Goal: Communication & Community: Participate in discussion

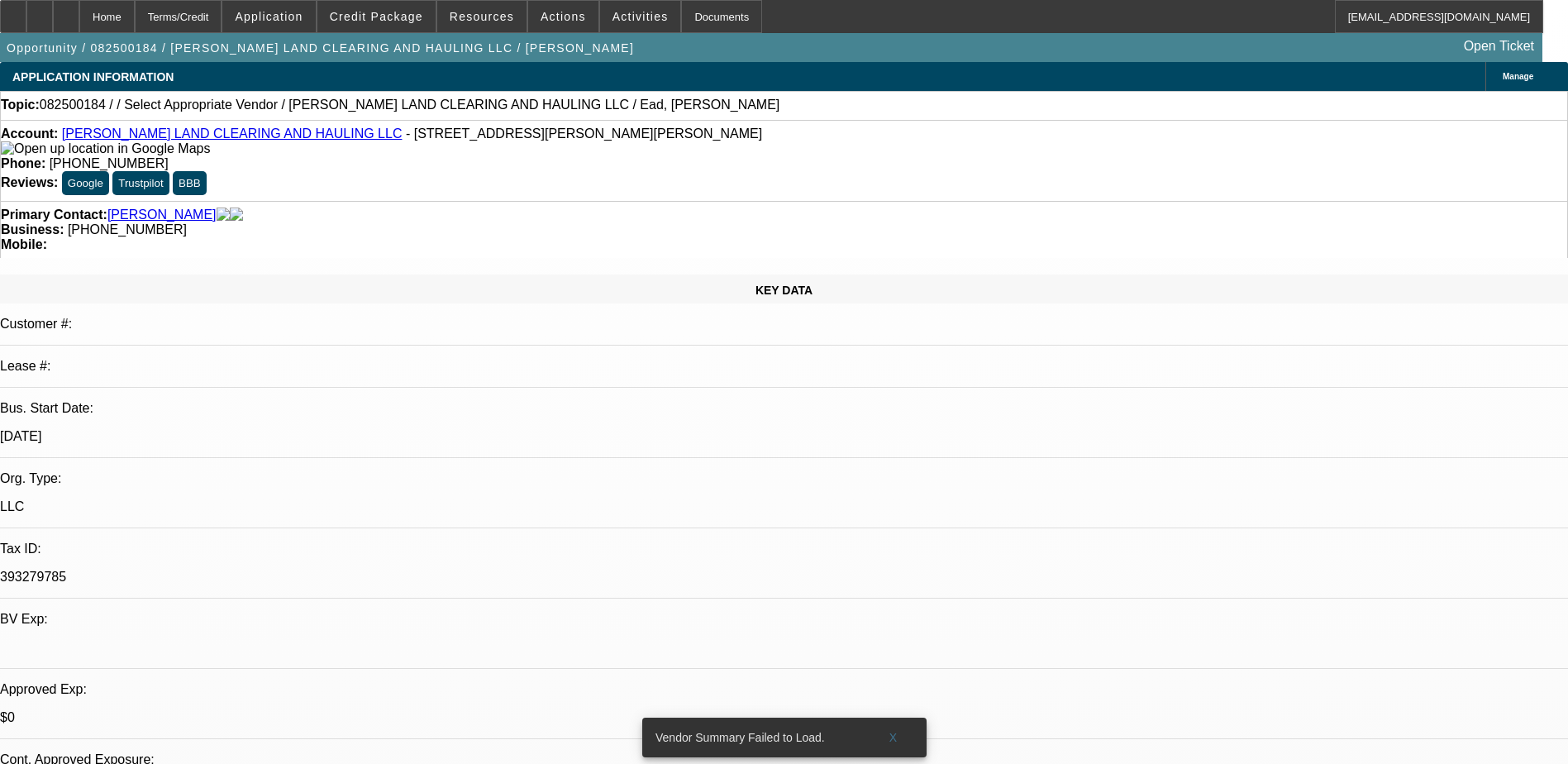
select select "0"
select select "2"
select select "0.1"
select select "1"
select select "2"
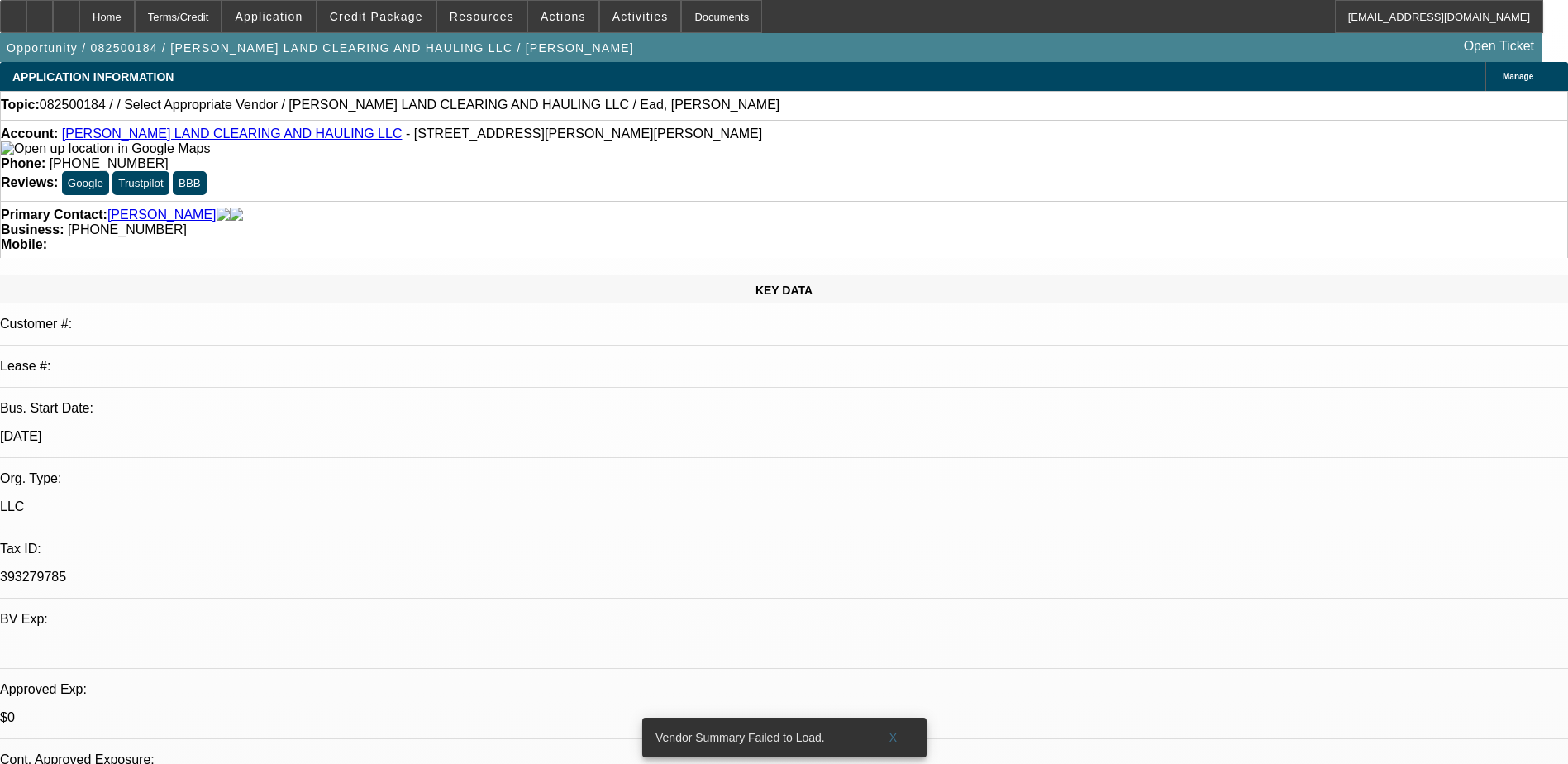
select select "4"
click at [199, 139] on link "EADS LAND CLEARING AND HAULING LLC" at bounding box center [232, 133] width 340 height 14
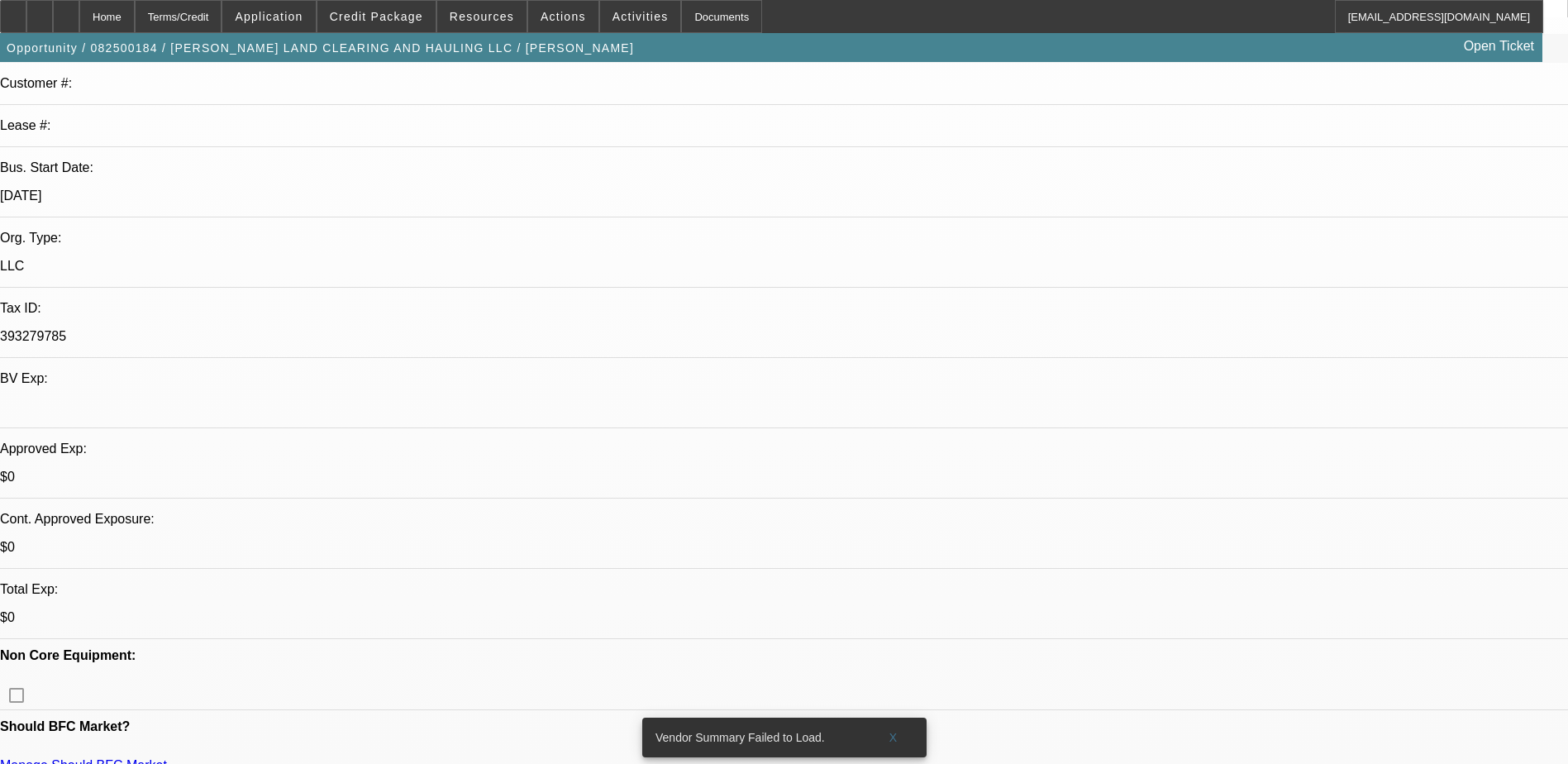
scroll to position [248, 0]
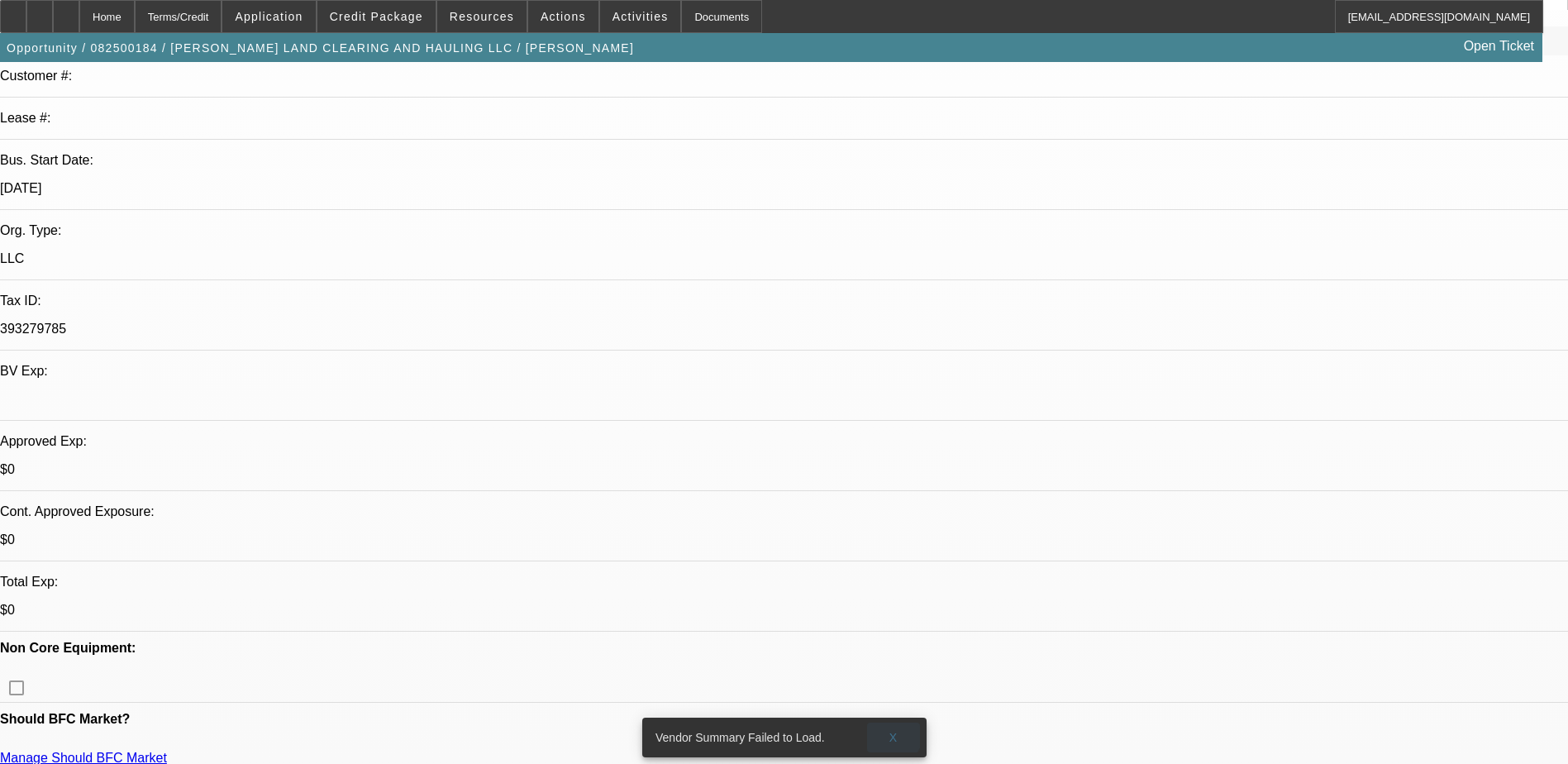
click at [888, 724] on span at bounding box center [894, 737] width 53 height 40
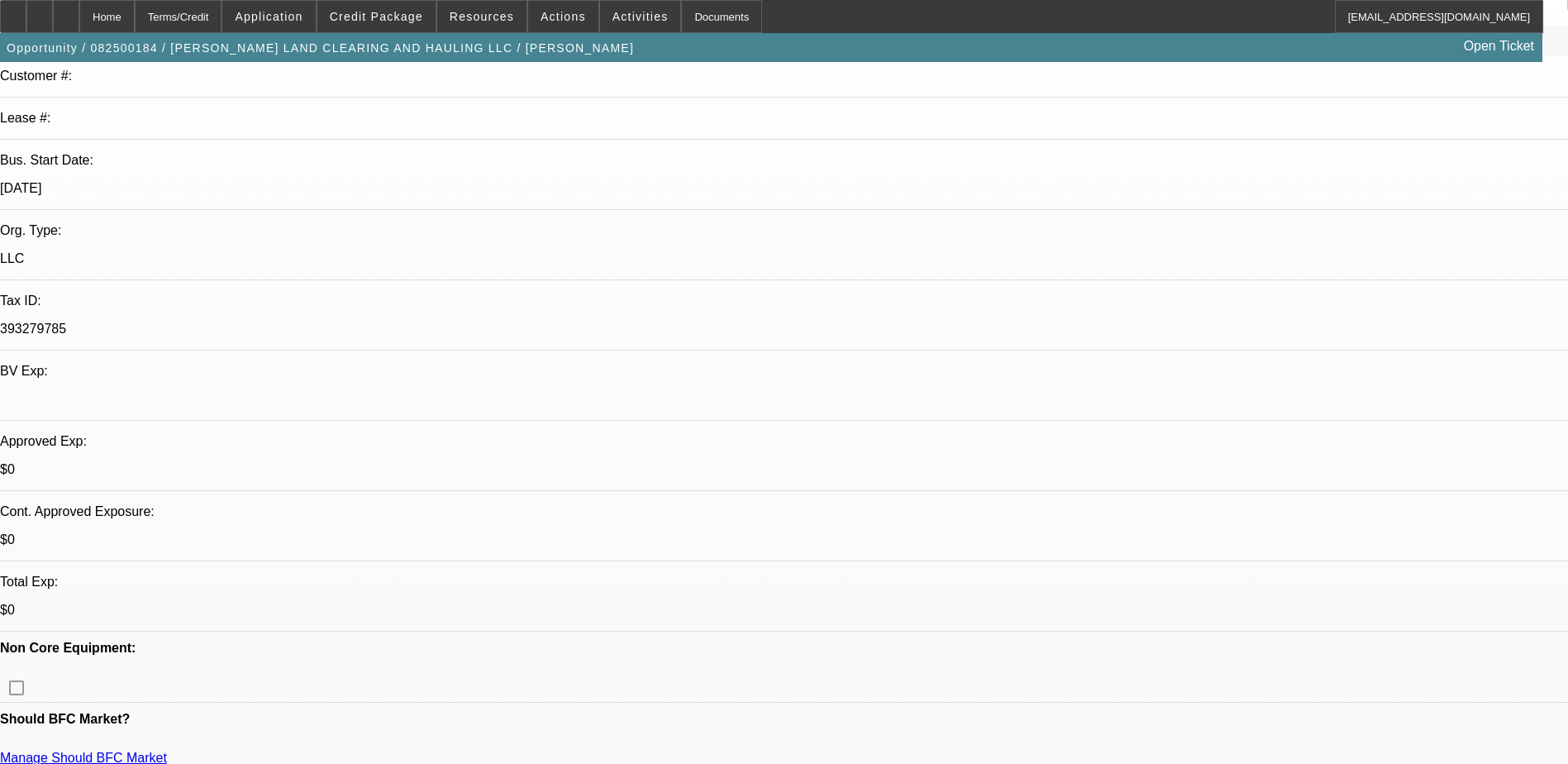
radio input "true"
type textarea "sent text"
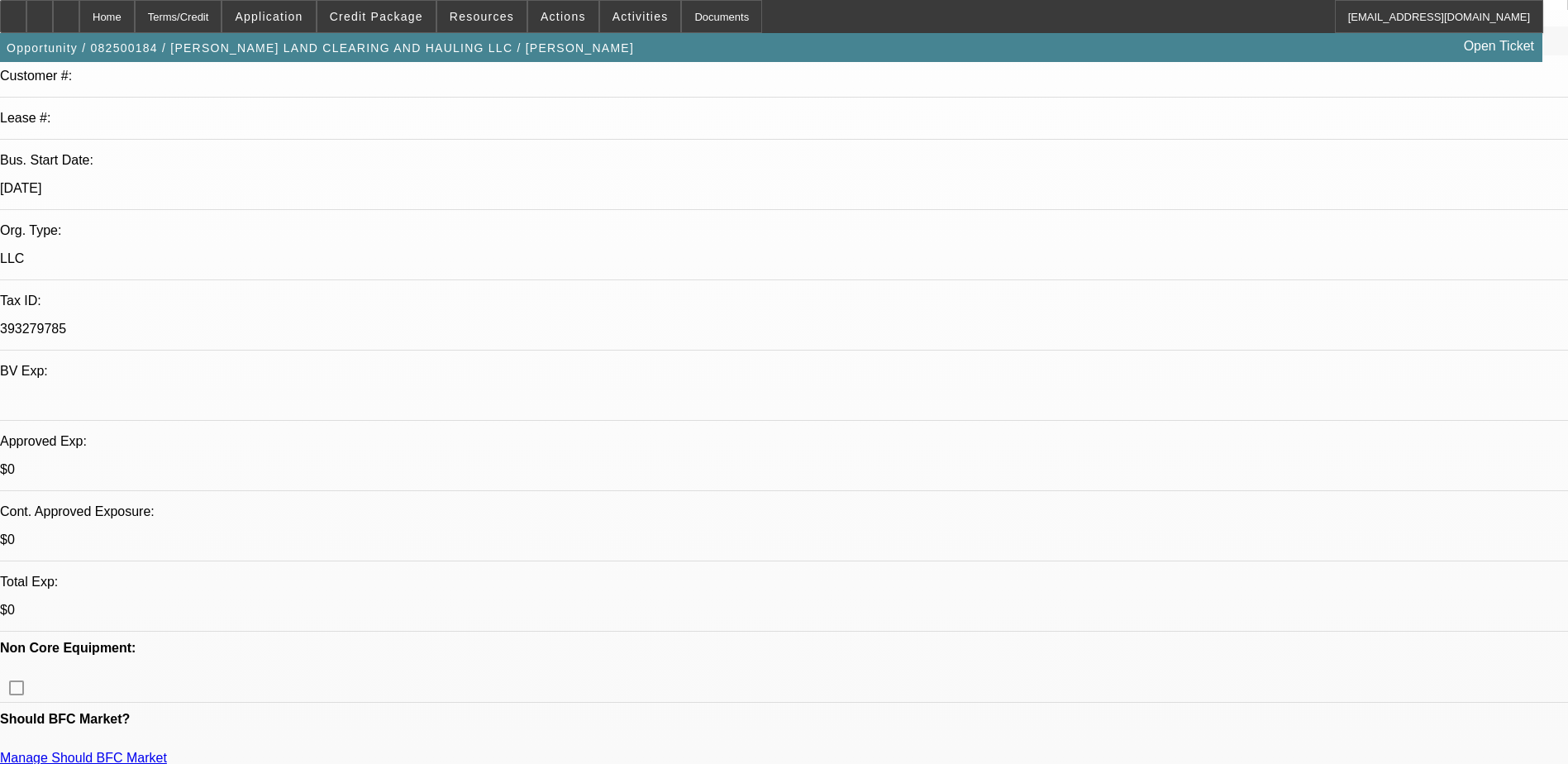
radio input "true"
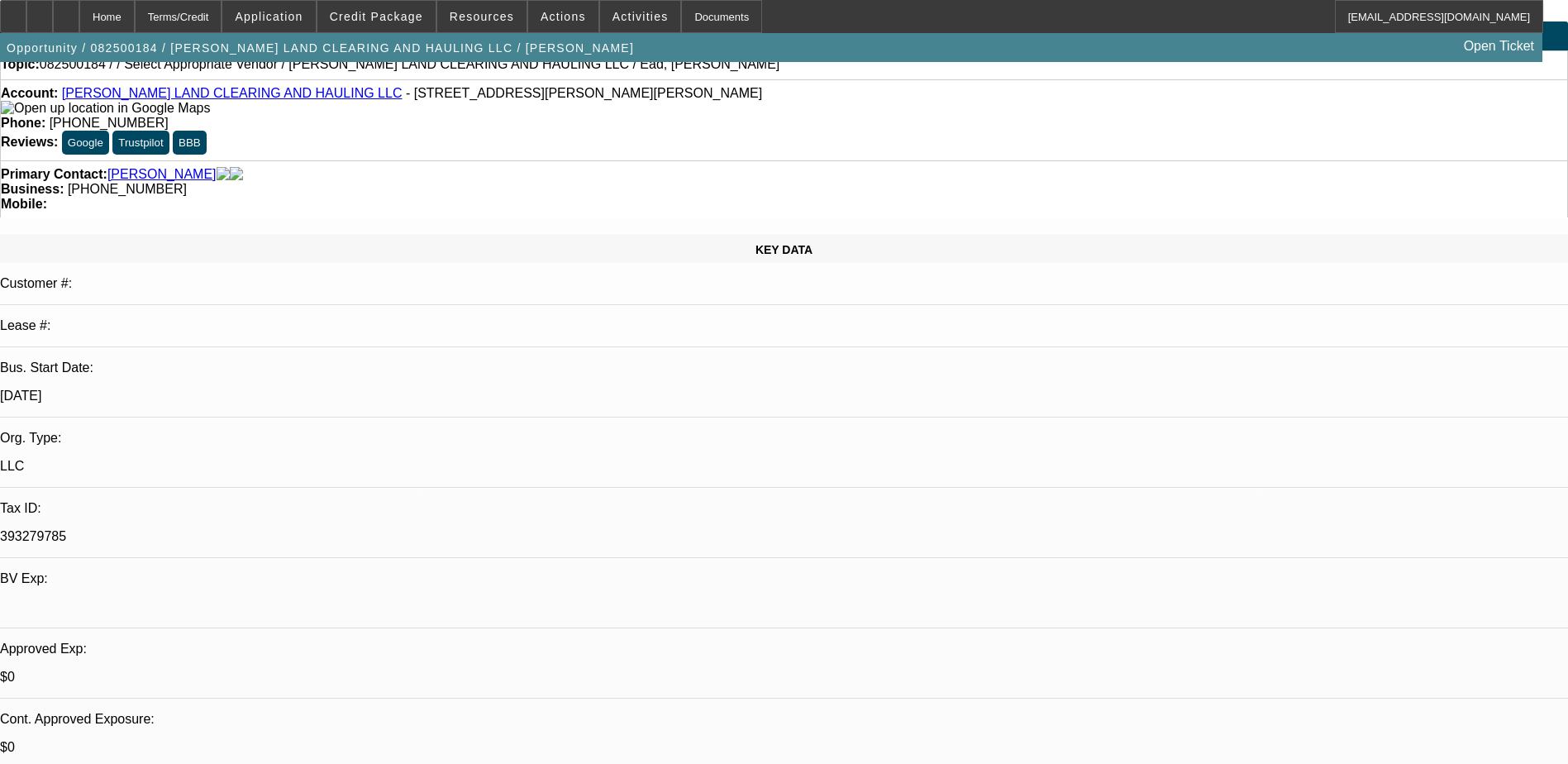
scroll to position [0, 0]
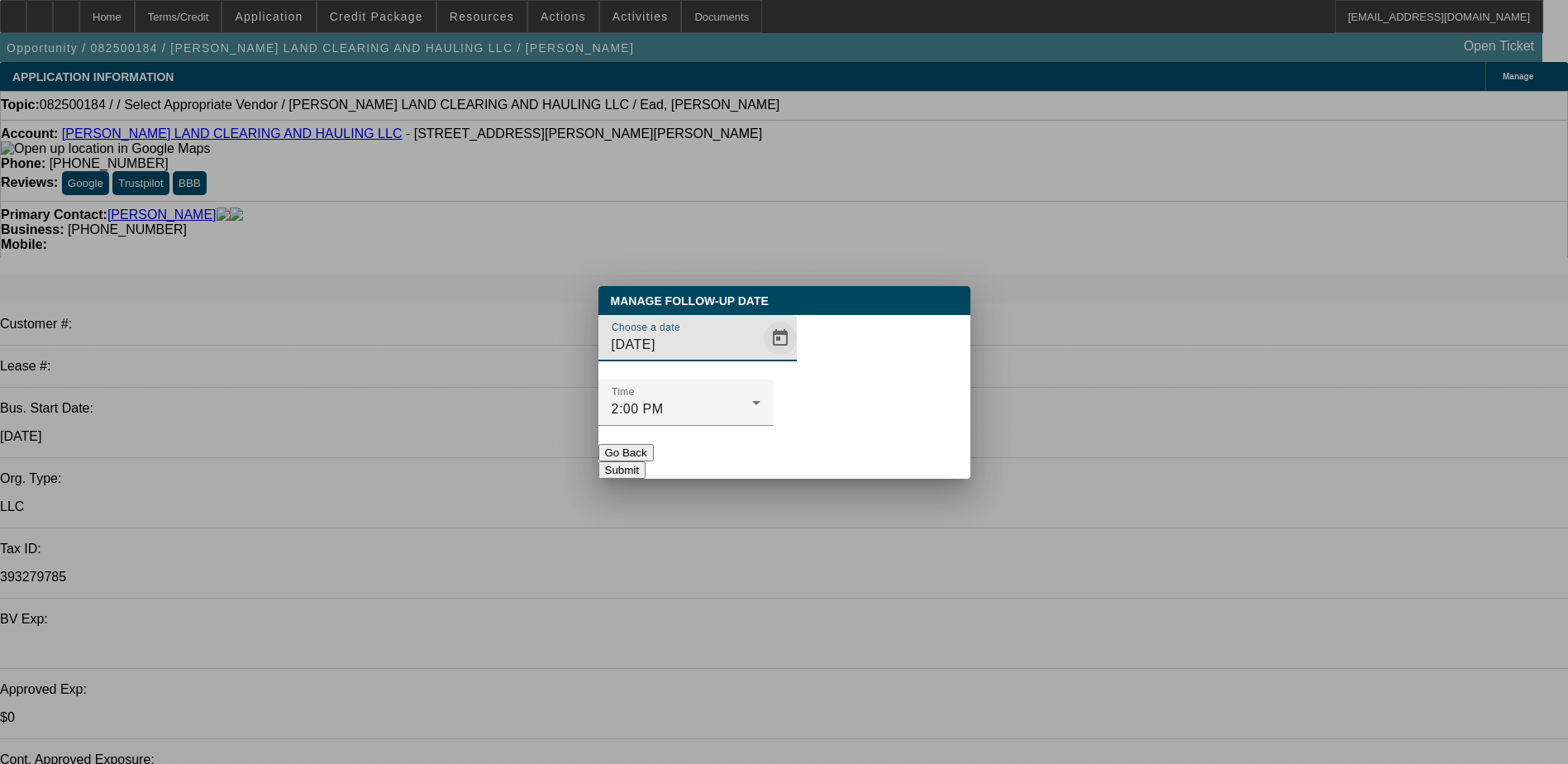
click at [760, 358] on span "Open calendar" at bounding box center [780, 338] width 40 height 40
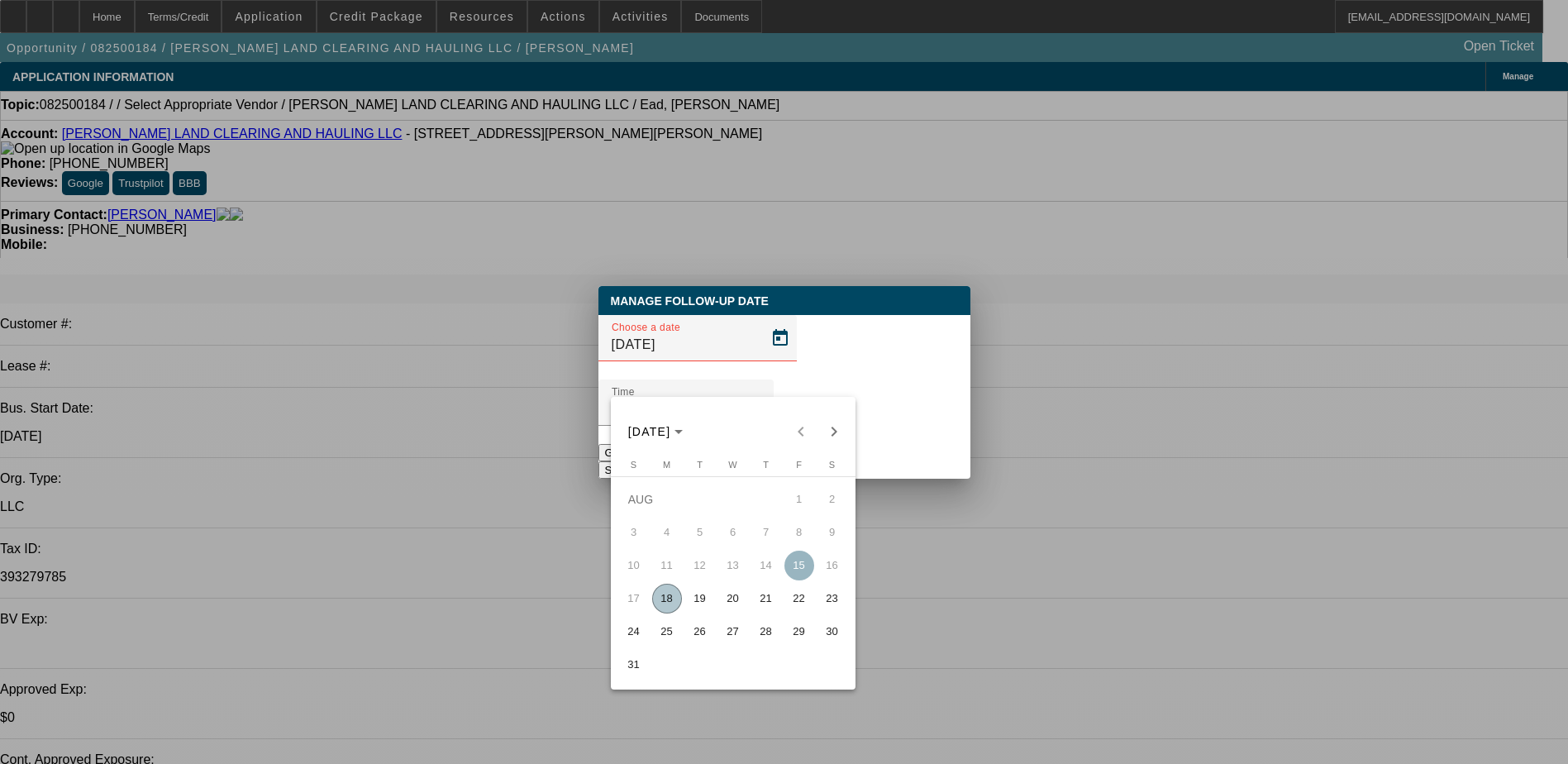
click at [671, 638] on span "25" at bounding box center [667, 632] width 30 height 30
type input "8/25/2025"
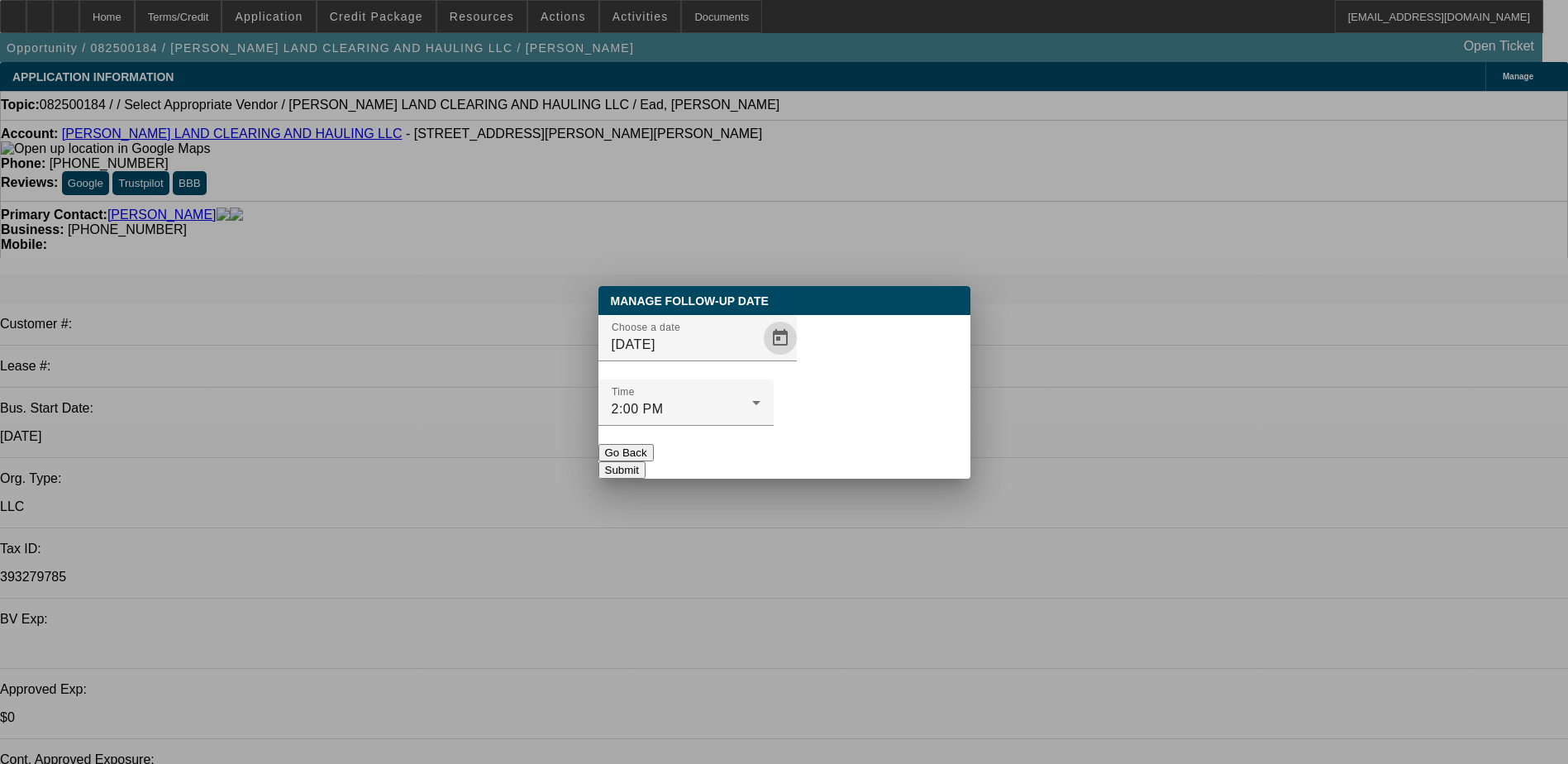
click at [645, 461] on button "Submit" at bounding box center [621, 470] width 47 height 17
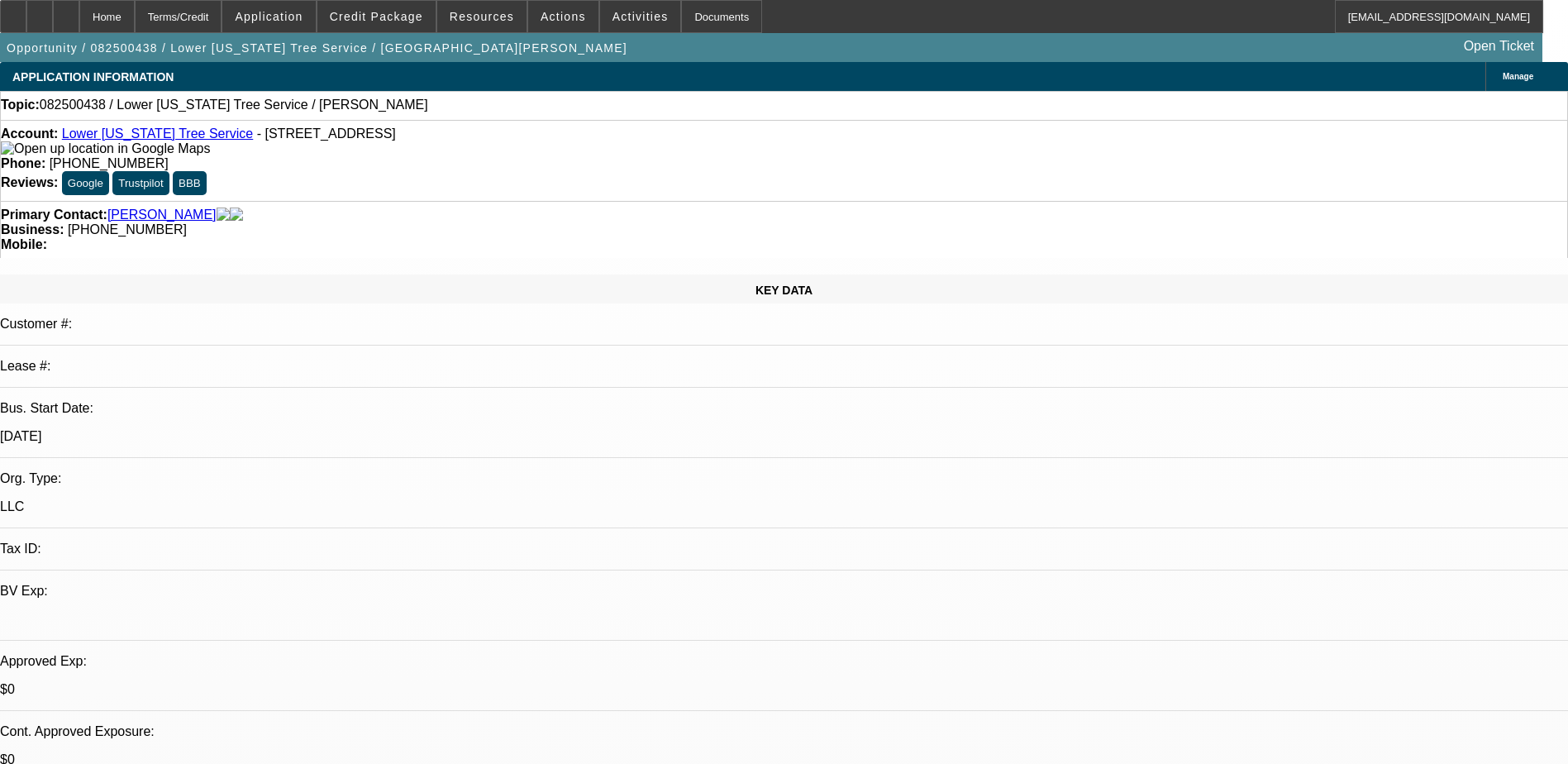
select select "0"
select select "2"
select select "0.1"
select select "4"
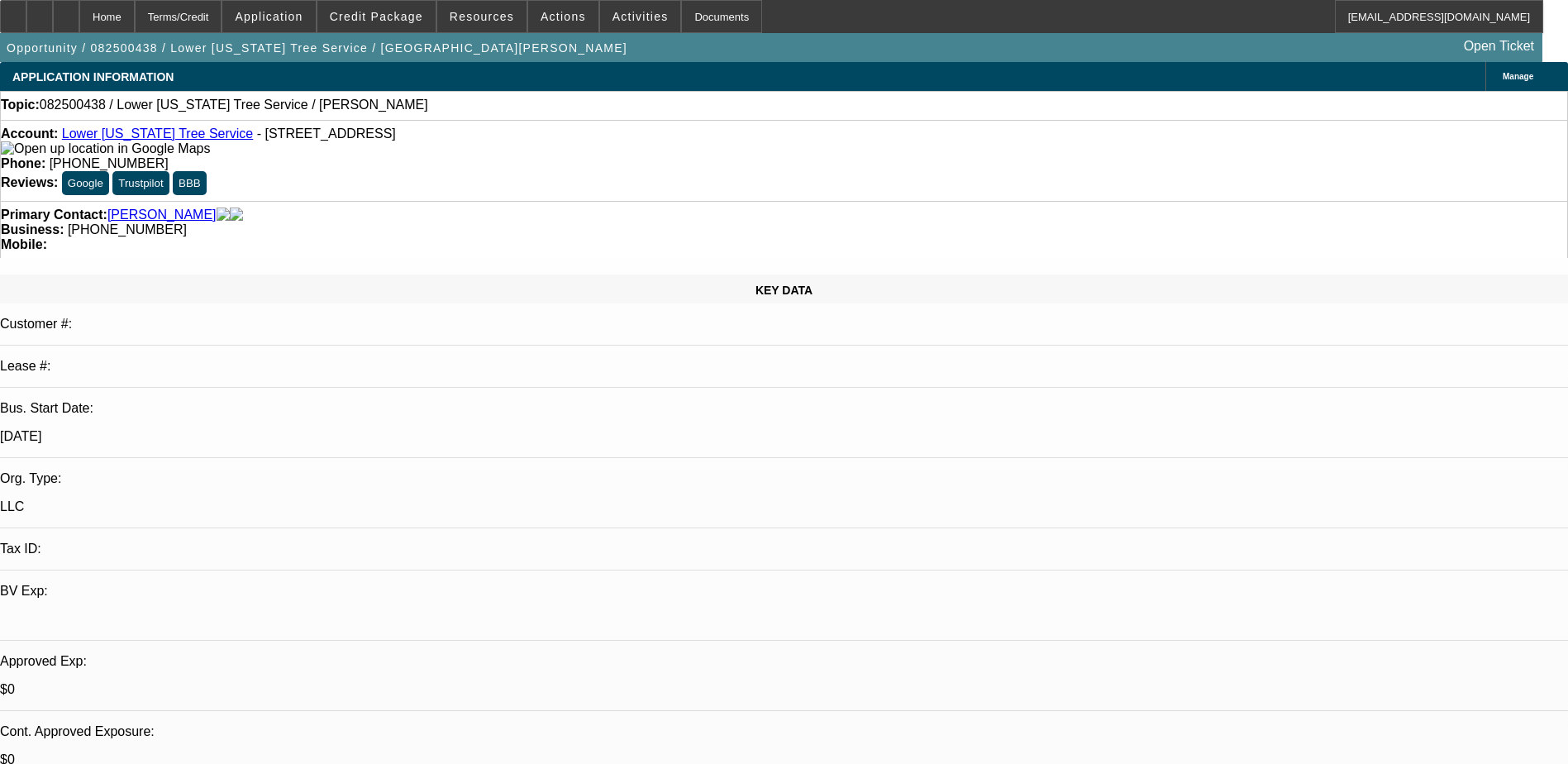
scroll to position [496, 0]
